Goal: Feedback & Contribution: Submit feedback/report problem

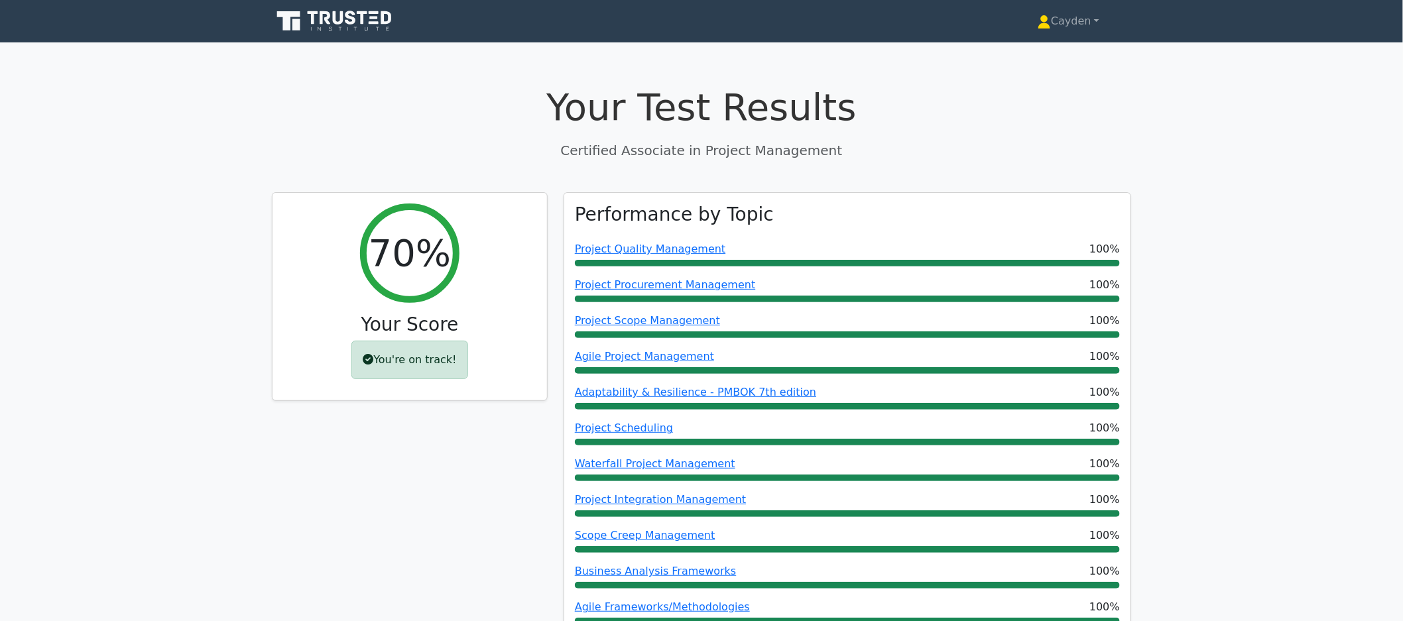
drag, startPoint x: 1065, startPoint y: 48, endPoint x: 1067, endPoint y: 36, distance: 12.8
click at [1068, 22] on link "Cayden" at bounding box center [1068, 21] width 125 height 27
click at [1065, 58] on link "Profile" at bounding box center [1058, 52] width 105 height 21
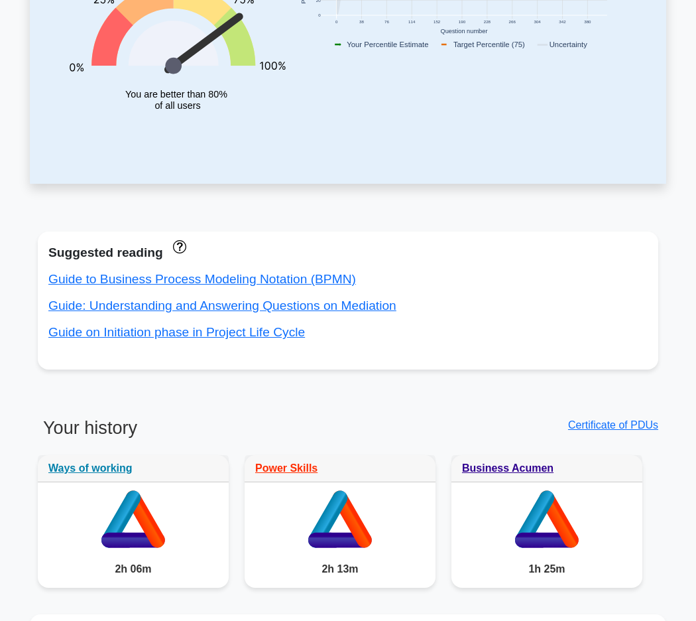
scroll to position [691, 0]
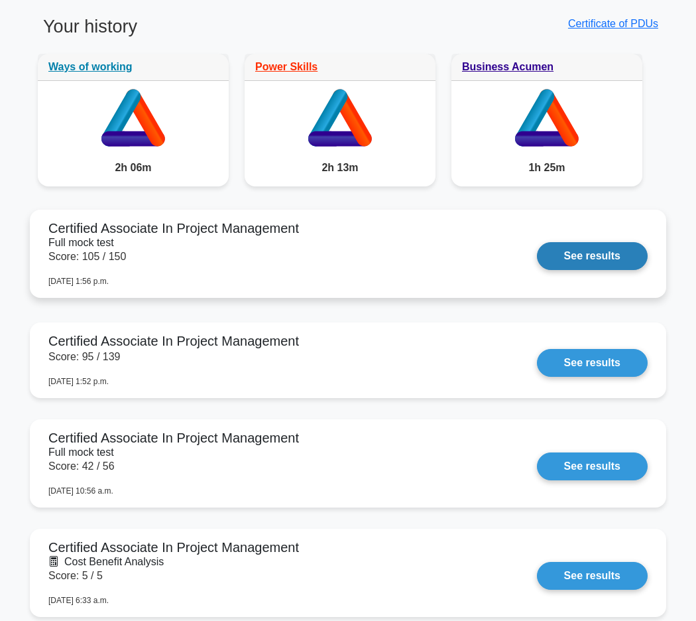
click at [537, 257] on link "See results" at bounding box center [592, 256] width 111 height 28
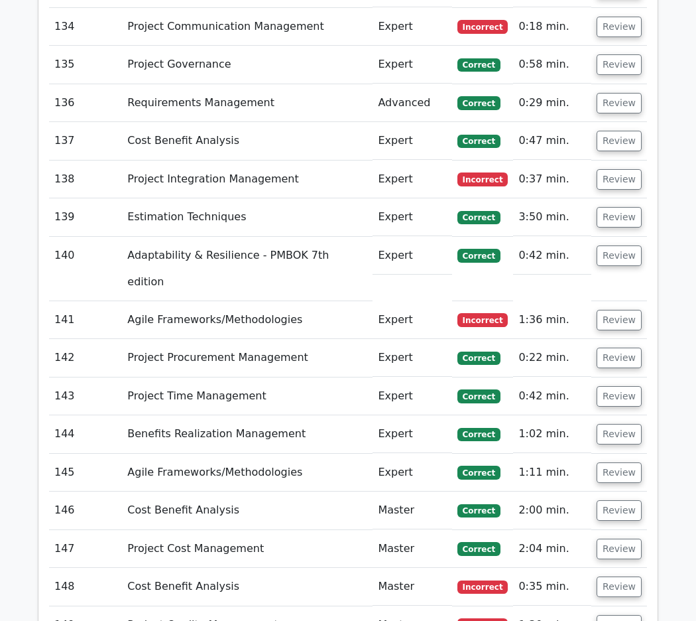
scroll to position [7820, 0]
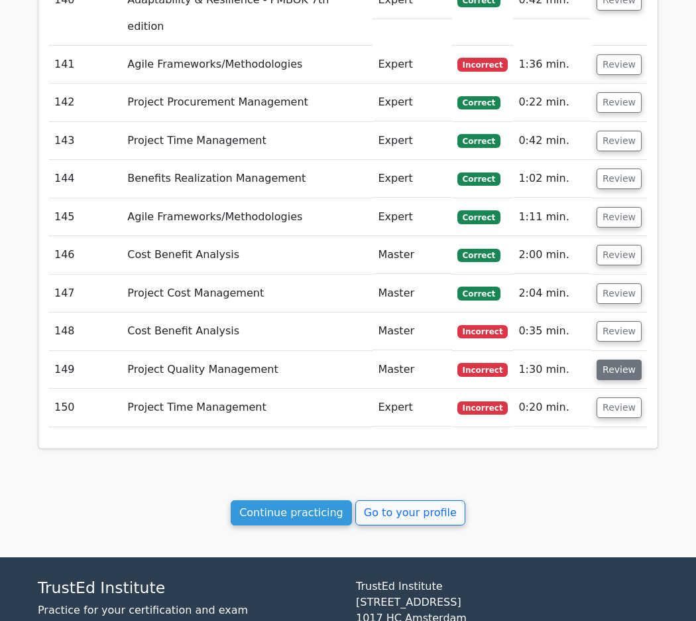
click at [603, 359] on button "Review" at bounding box center [619, 369] width 45 height 21
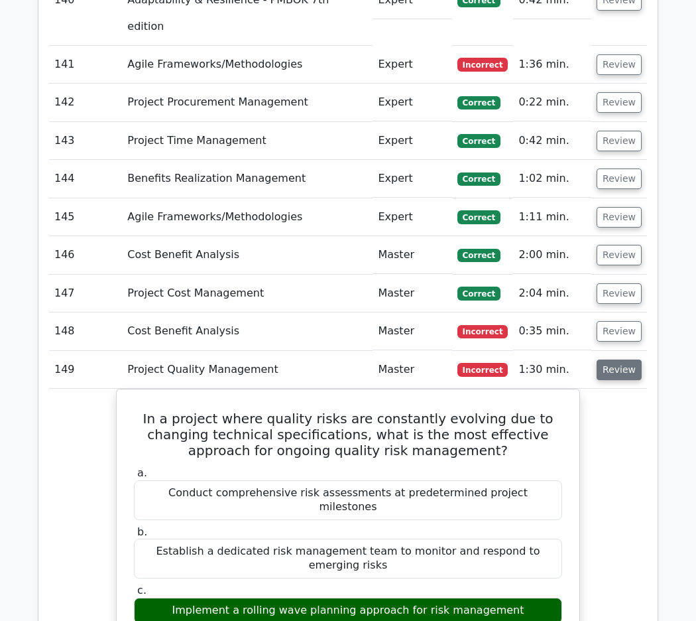
click at [613, 359] on button "Review" at bounding box center [619, 369] width 45 height 21
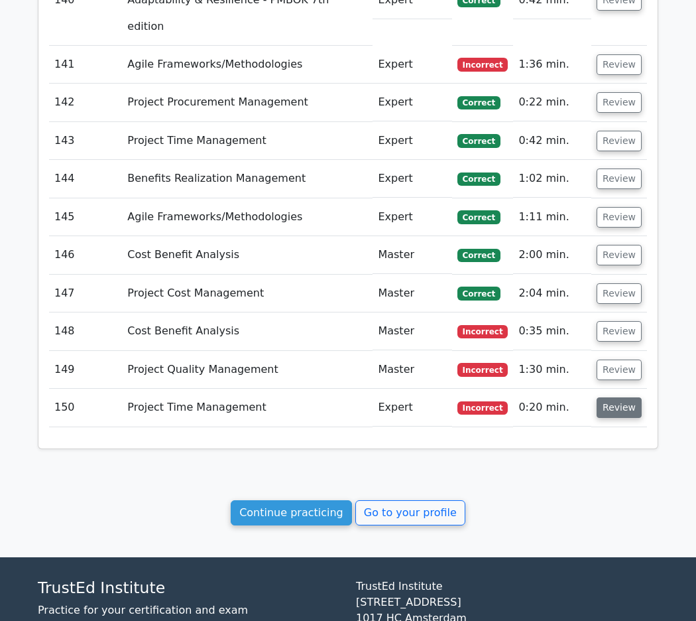
click at [621, 397] on button "Review" at bounding box center [619, 407] width 45 height 21
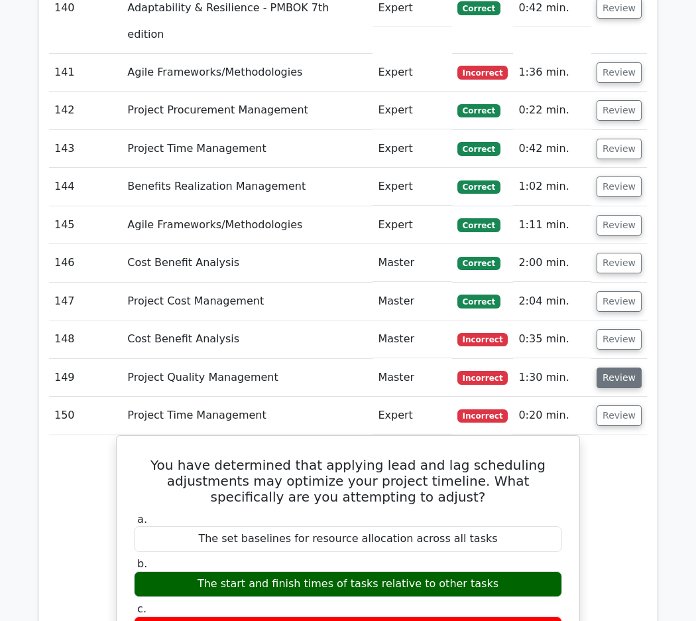
scroll to position [7811, 0]
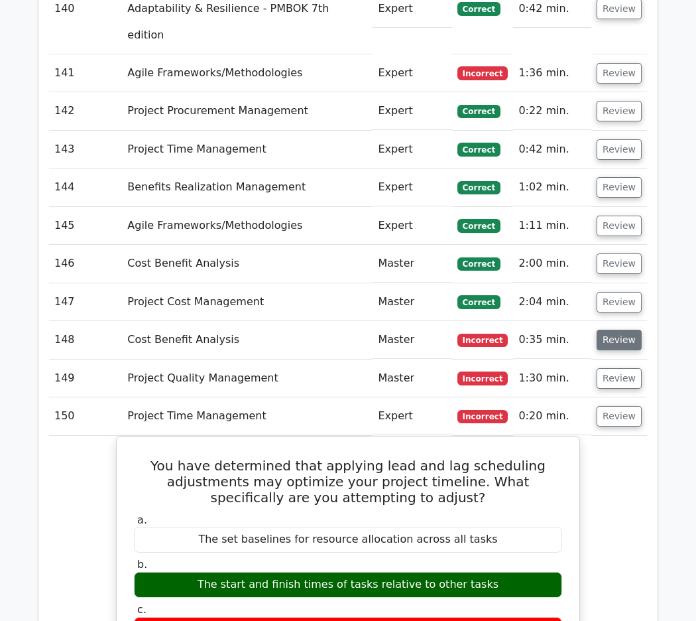
click at [619, 330] on button "Review" at bounding box center [619, 340] width 45 height 21
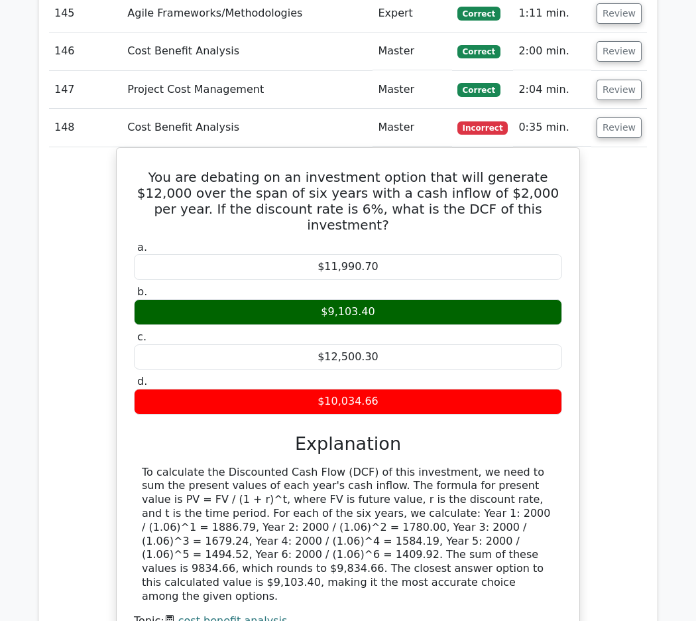
scroll to position [8062, 0]
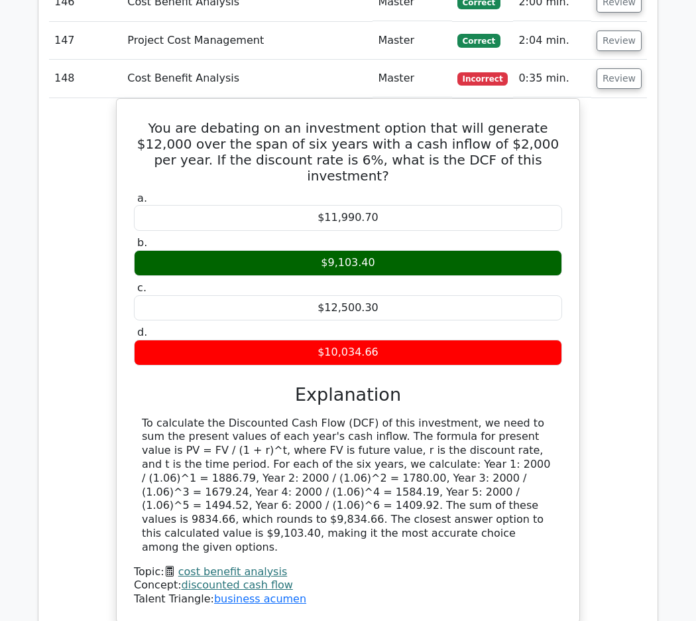
scroll to position [8086, 0]
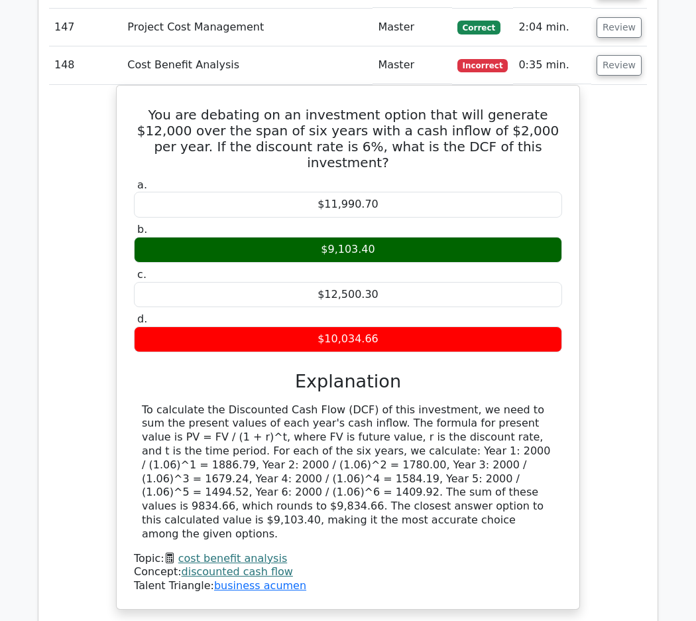
drag, startPoint x: 570, startPoint y: 510, endPoint x: 533, endPoint y: 509, distance: 36.5
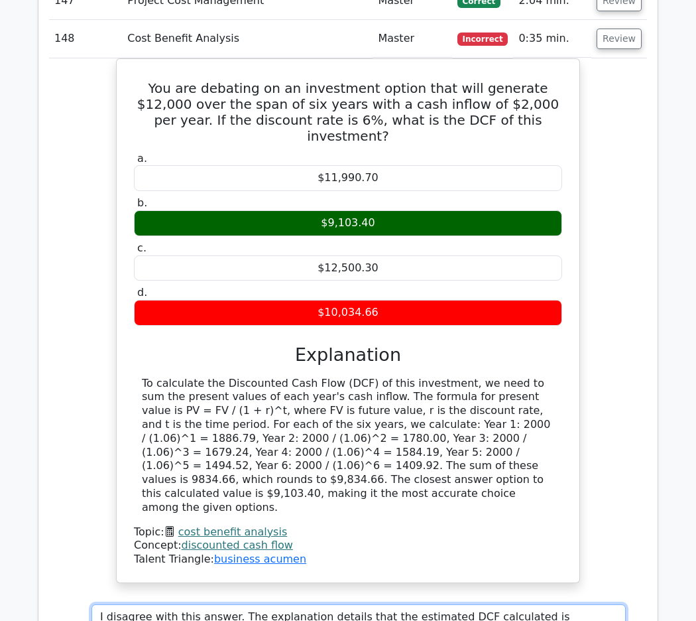
type textarea "I disagree with this answer. The explanation details that the estimated DCF cal…"
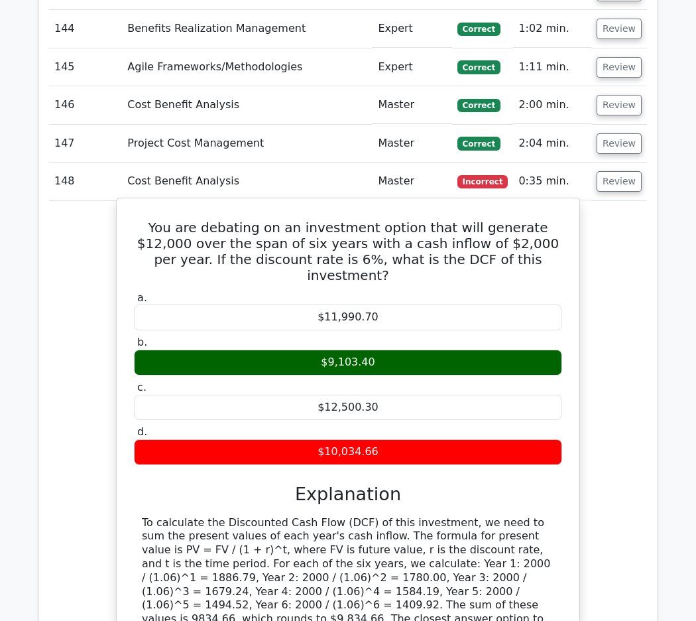
scroll to position [7969, 0]
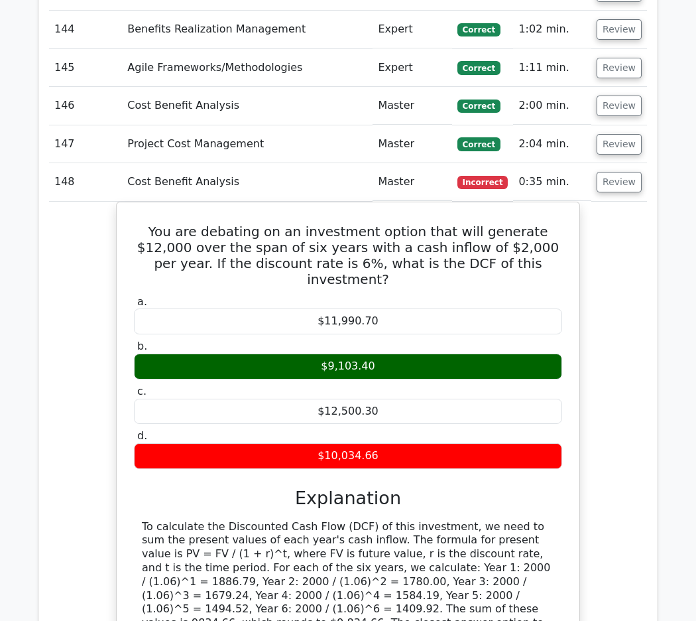
click at [605, 202] on div "You are debating on an investment option that will generate $12,000 over the sp…" at bounding box center [348, 472] width 598 height 540
click at [625, 172] on button "Review" at bounding box center [619, 182] width 45 height 21
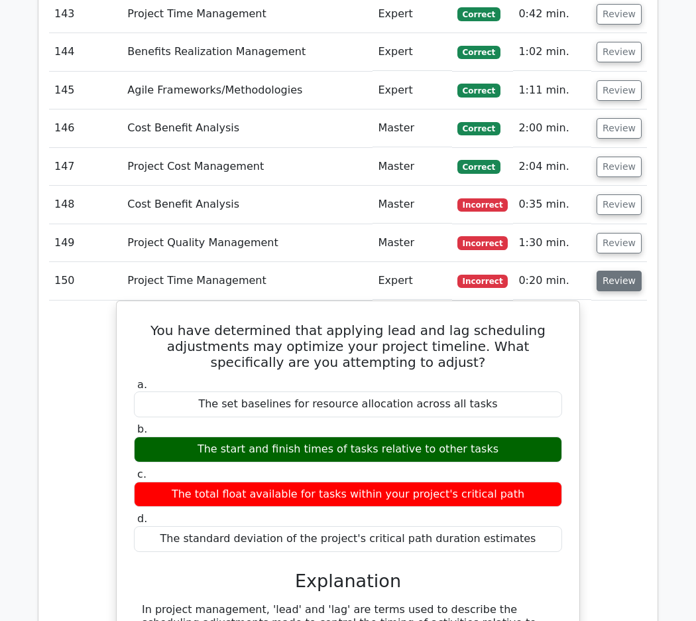
click at [614, 271] on button "Review" at bounding box center [619, 281] width 45 height 21
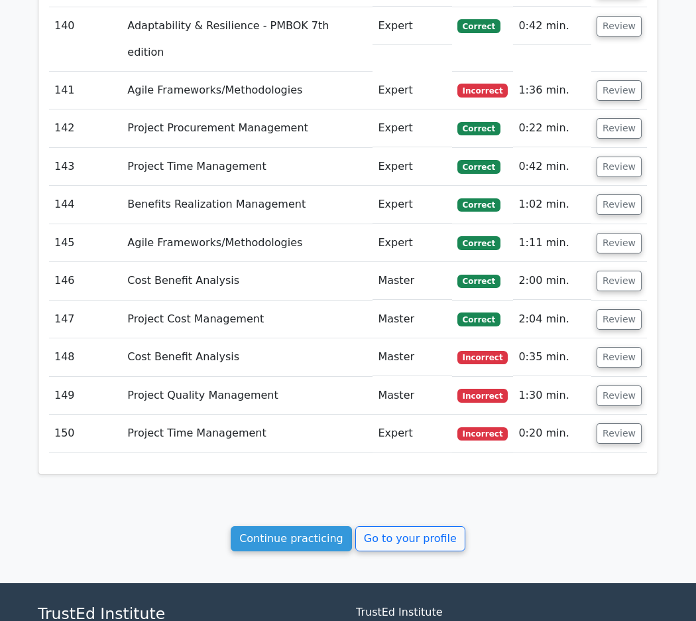
scroll to position [7512, 0]
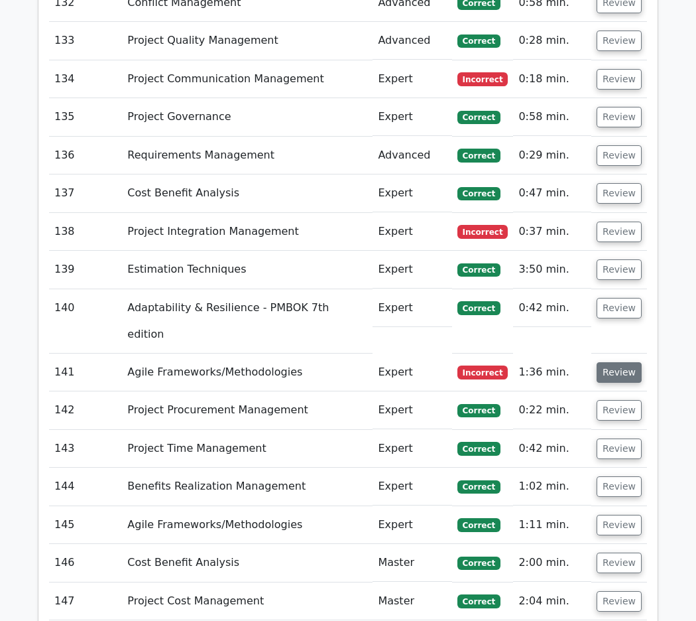
click at [627, 362] on button "Review" at bounding box center [619, 372] width 45 height 21
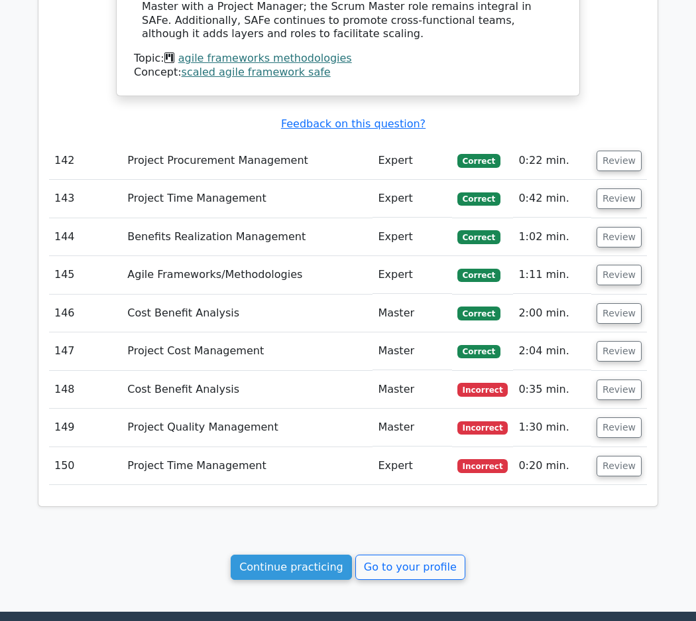
scroll to position [7497, 0]
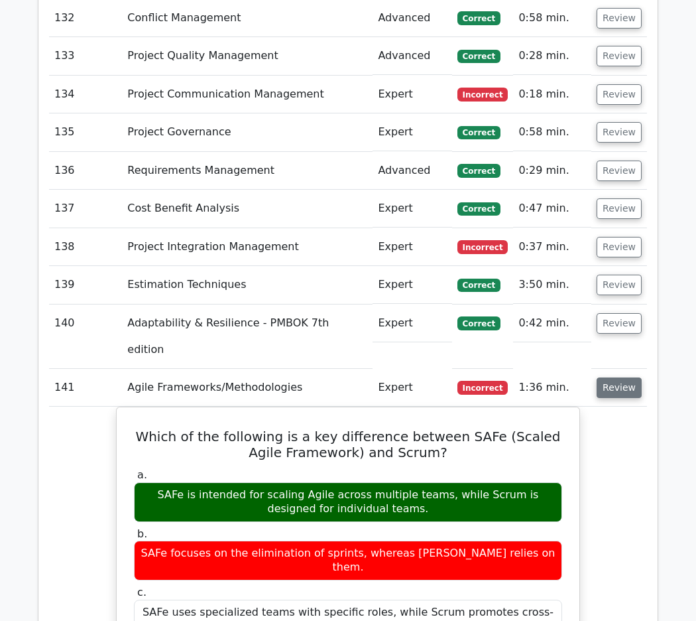
click at [623, 377] on button "Review" at bounding box center [619, 387] width 45 height 21
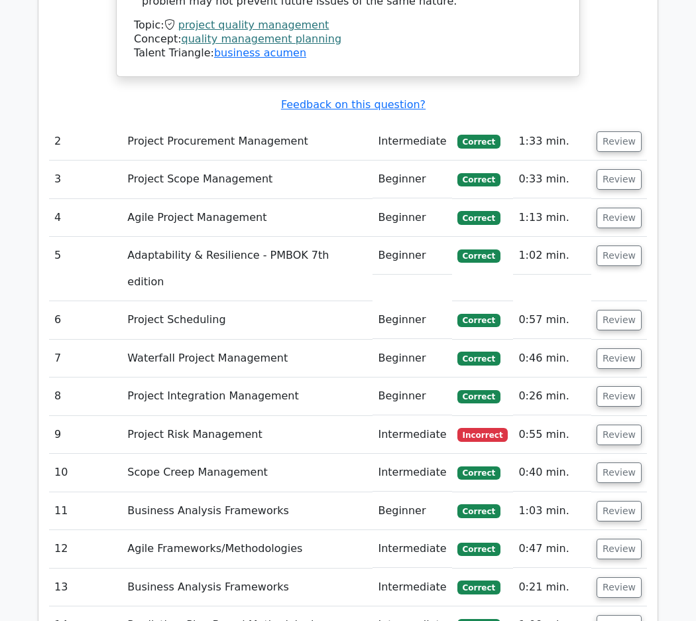
scroll to position [2376, 0]
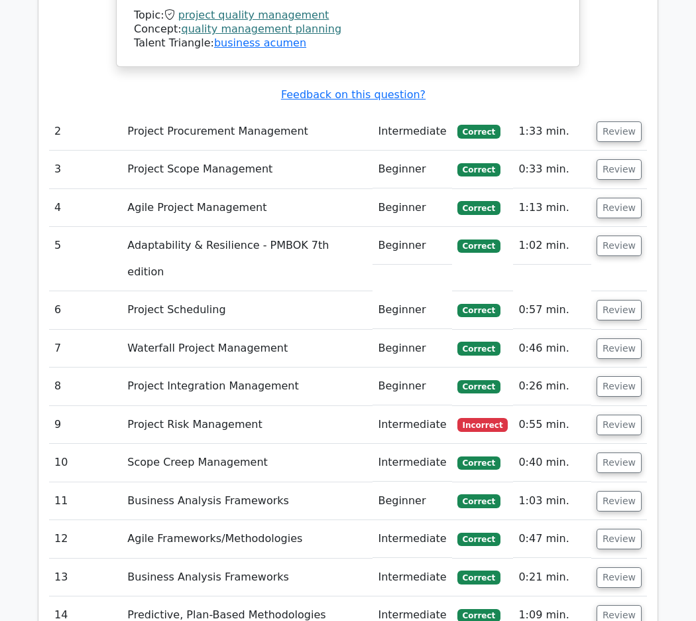
click at [530, 406] on td "0:55 min." at bounding box center [552, 425] width 78 height 38
click at [601, 414] on button "Review" at bounding box center [619, 424] width 45 height 21
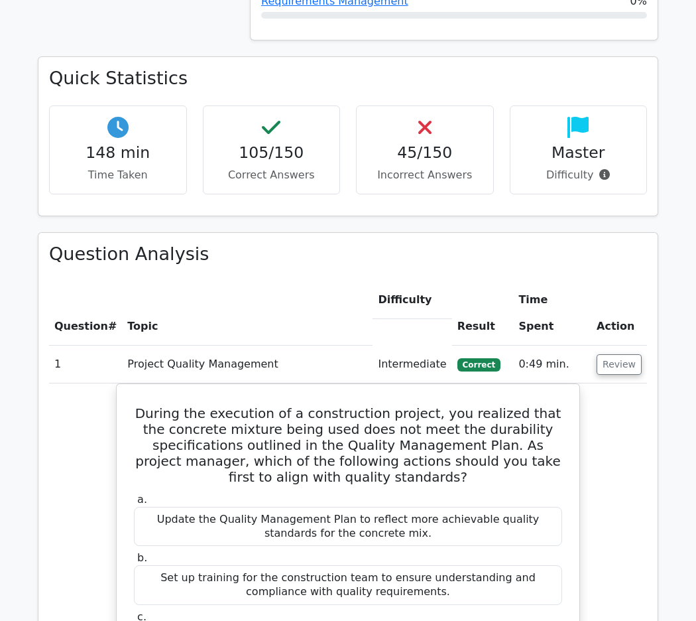
scroll to position [1427, 0]
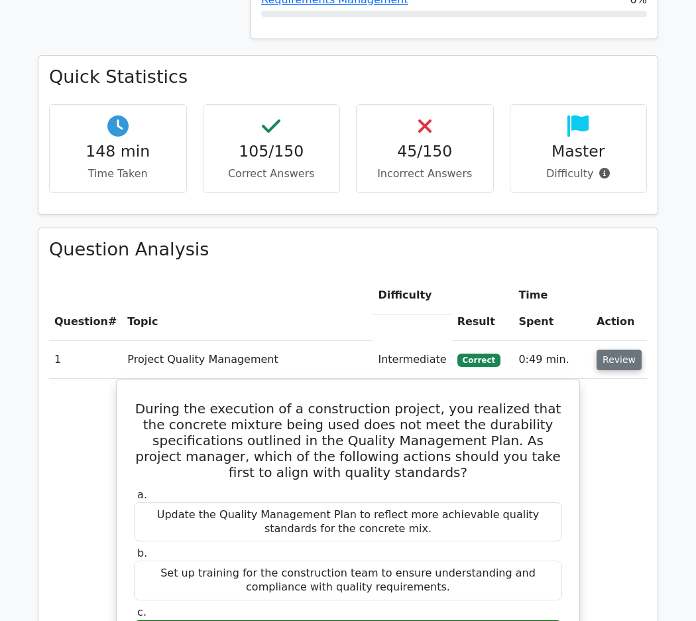
click at [613, 349] on button "Review" at bounding box center [619, 359] width 45 height 21
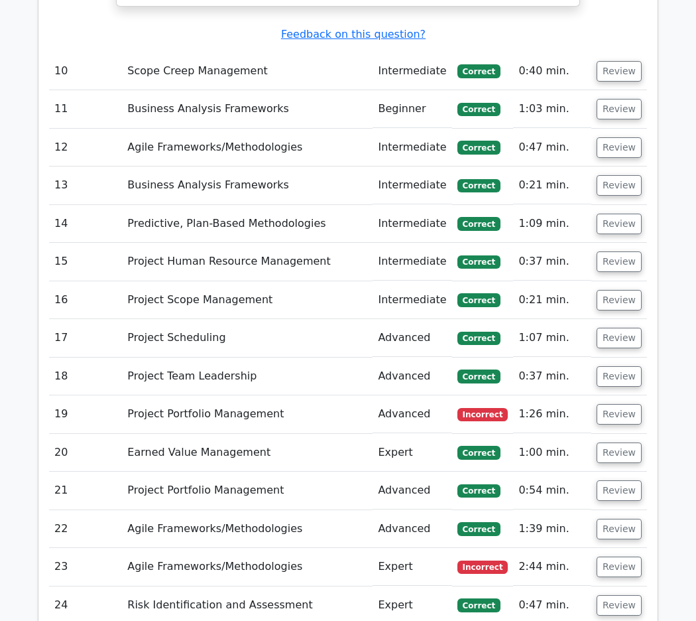
scroll to position [2663, 0]
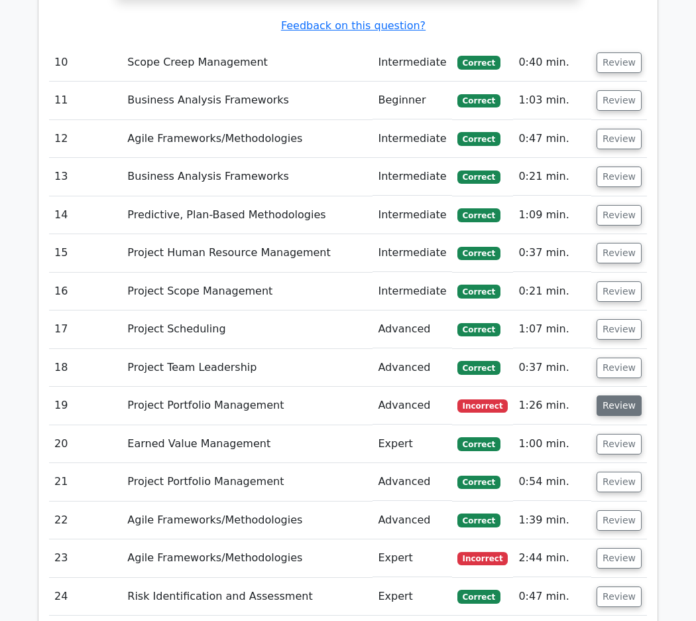
click at [597, 395] on button "Review" at bounding box center [619, 405] width 45 height 21
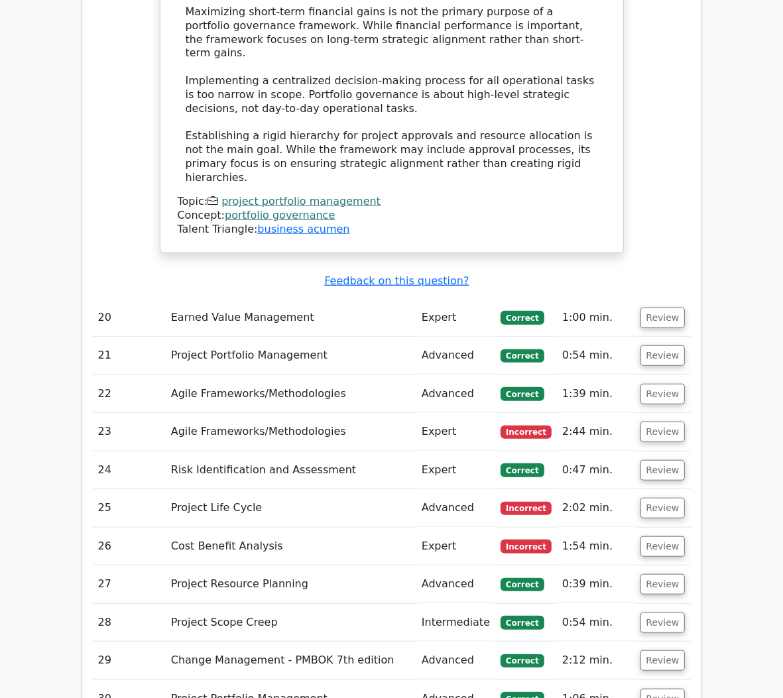
scroll to position [3589, 0]
